Goal: Navigation & Orientation: Understand site structure

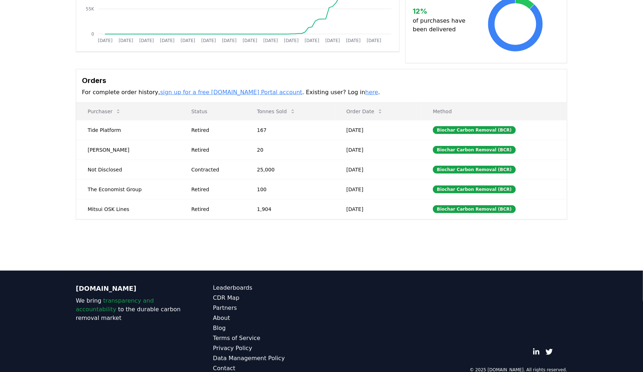
scroll to position [160, 0]
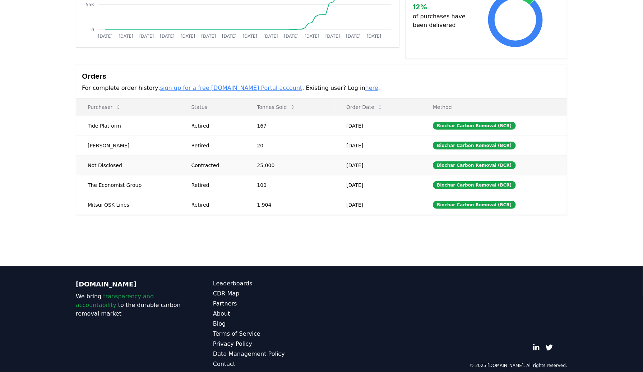
click at [201, 166] on div "Contracted" at bounding box center [215, 165] width 48 height 7
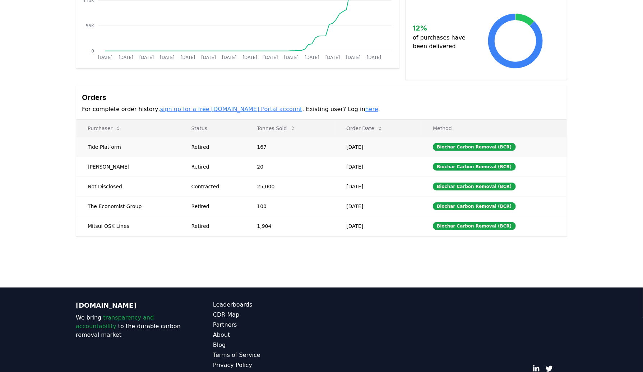
scroll to position [0, 0]
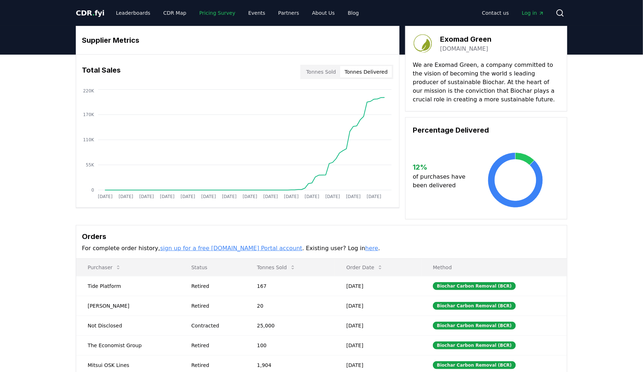
click at [210, 11] on link "Pricing Survey" at bounding box center [217, 12] width 47 height 13
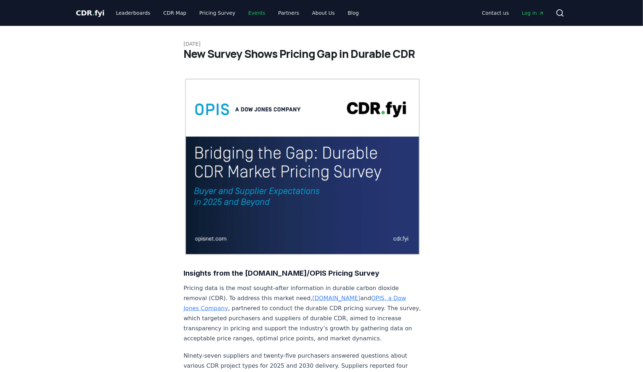
click at [244, 12] on link "Events" at bounding box center [256, 12] width 28 height 13
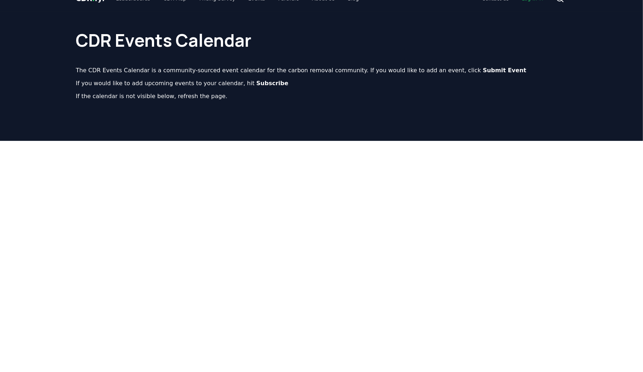
scroll to position [3, 0]
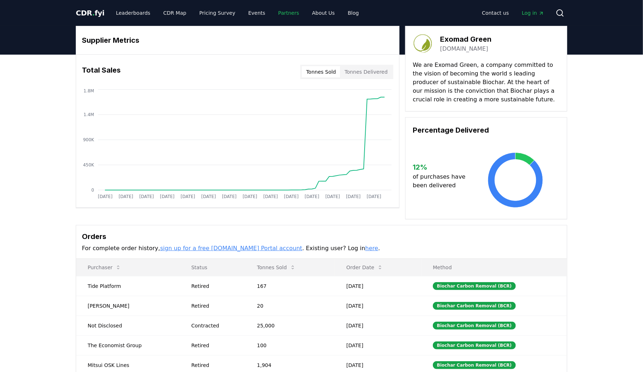
click at [273, 13] on link "Partners" at bounding box center [289, 12] width 32 height 13
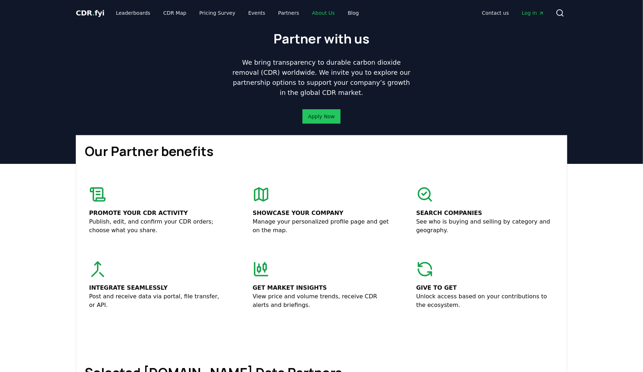
click at [309, 14] on link "About Us" at bounding box center [323, 12] width 34 height 13
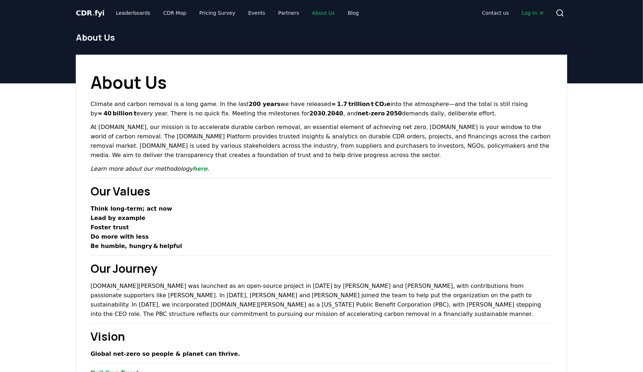
scroll to position [3, 0]
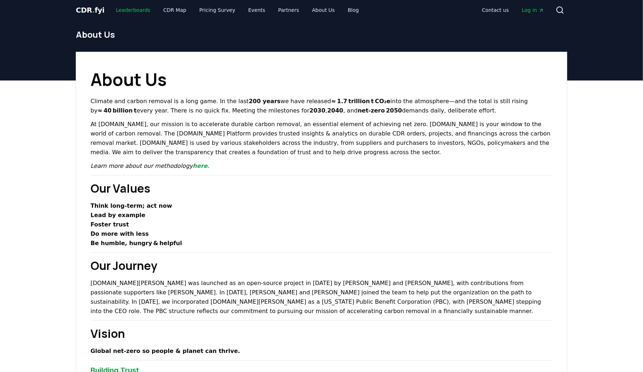
click at [132, 13] on link "Leaderboards" at bounding box center [133, 10] width 46 height 13
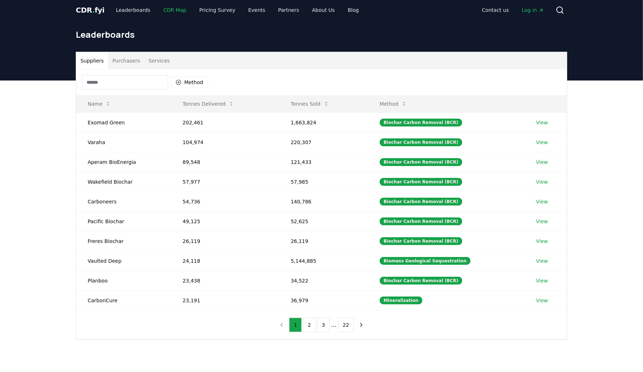
click at [165, 12] on link "CDR Map" at bounding box center [175, 10] width 34 height 13
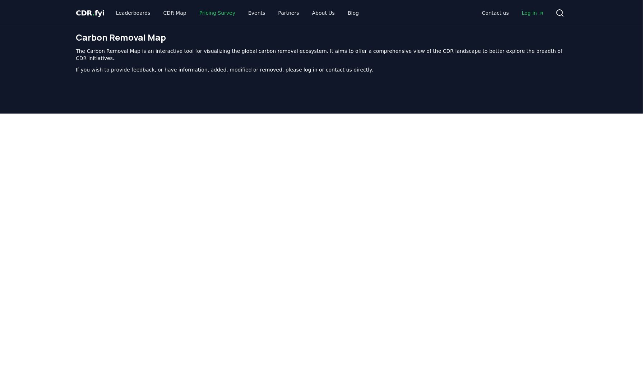
click at [206, 13] on link "Pricing Survey" at bounding box center [217, 12] width 47 height 13
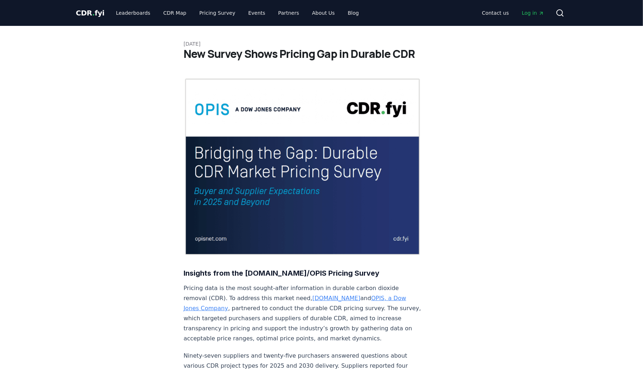
click at [93, 11] on span "CDR . fyi" at bounding box center [90, 13] width 29 height 9
